Goal: Information Seeking & Learning: Learn about a topic

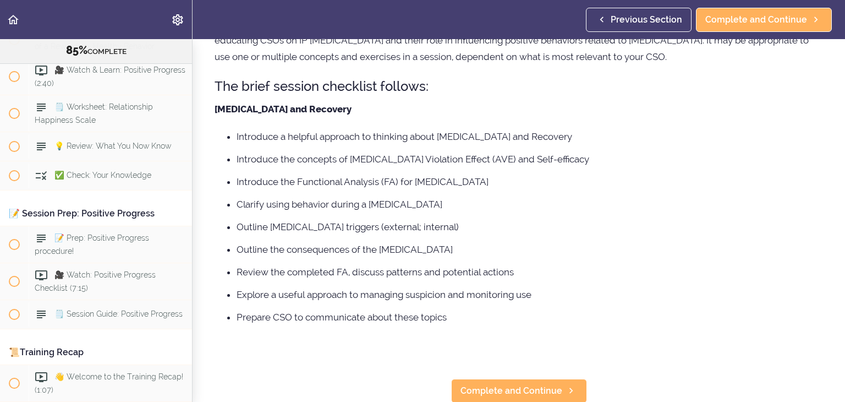
scroll to position [135, 0]
click at [494, 392] on span "Complete and Continue" at bounding box center [512, 390] width 102 height 13
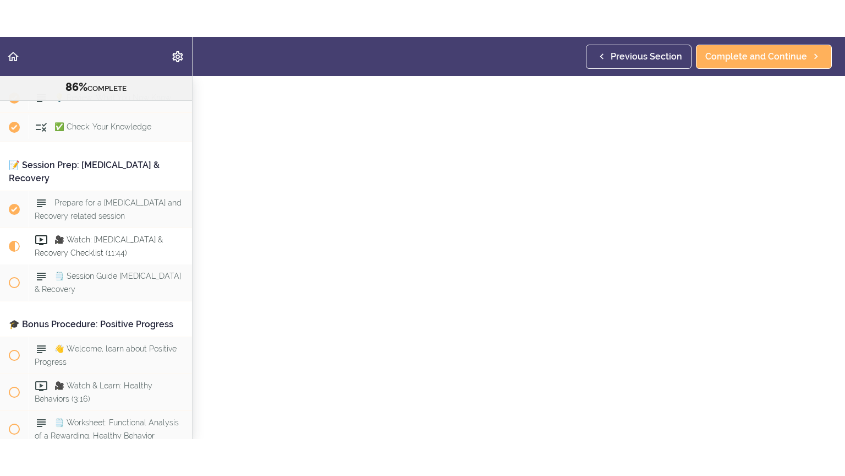
scroll to position [48, 0]
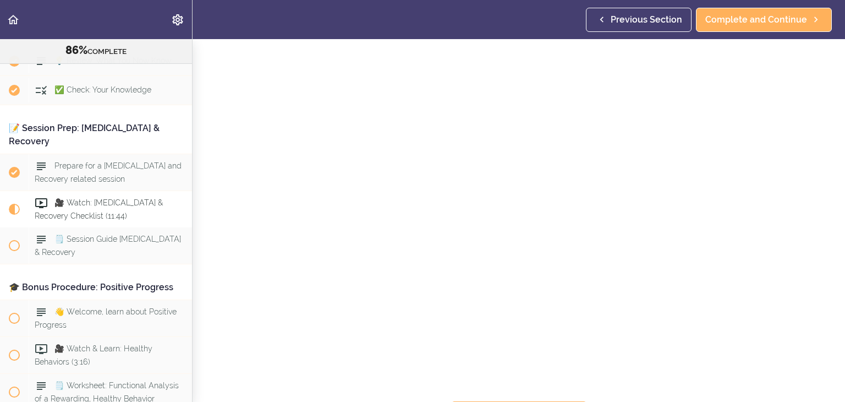
click at [833, 281] on div "🎥 Watch: [MEDICAL_DATA] & Recovery Checklist Complete and Continue" at bounding box center [519, 172] width 653 height 363
click at [549, 388] on span "Complete and Continue" at bounding box center [512, 389] width 102 height 13
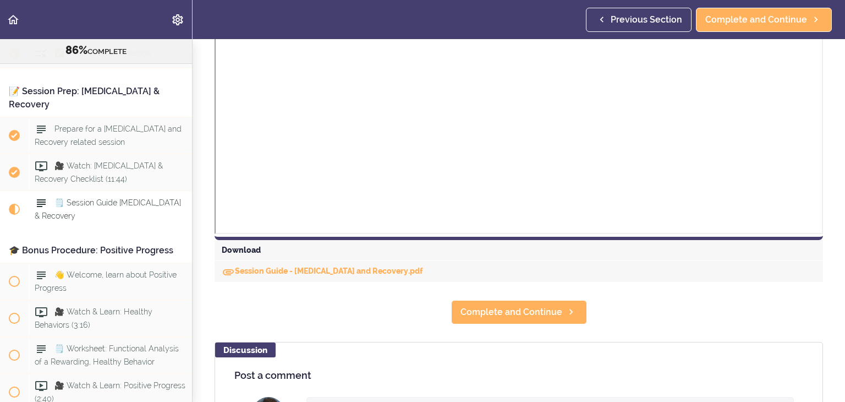
scroll to position [374, 0]
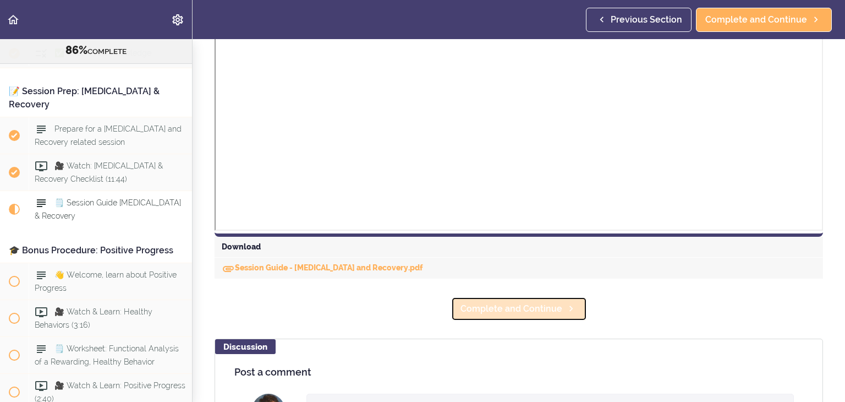
click at [499, 309] on span "Complete and Continue" at bounding box center [512, 308] width 102 height 13
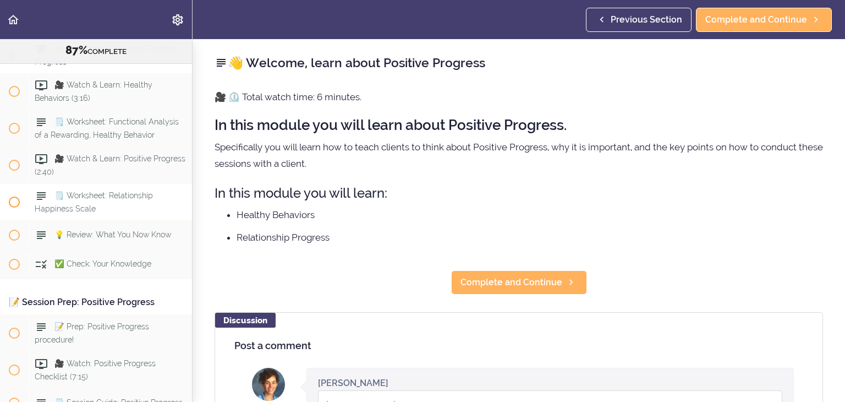
scroll to position [7363, 0]
